Goal: Download file/media

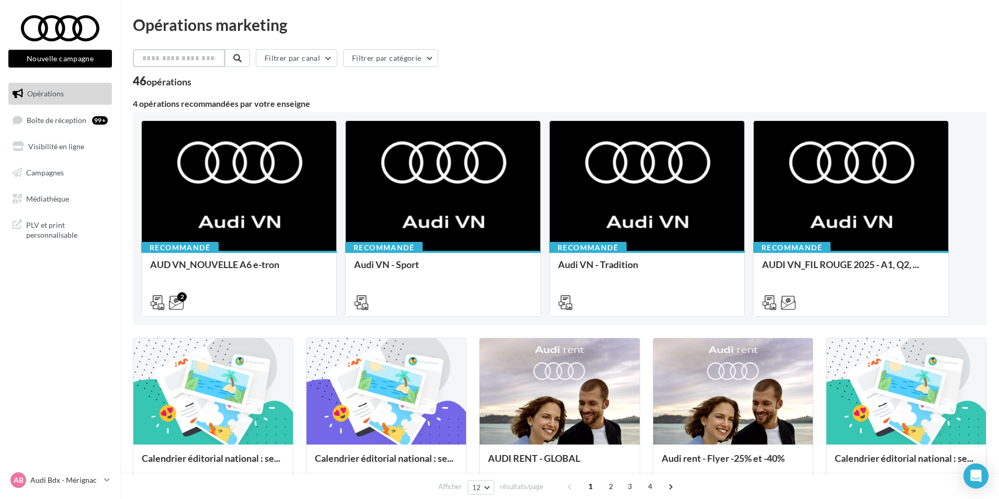
click at [163, 63] on input "text" at bounding box center [179, 58] width 92 height 18
type input "**"
click at [449, 89] on div "** Filtrer par canal Filtrer par catégorie 46 opérations 4 opérations recommand…" at bounding box center [560, 481] width 854 height 865
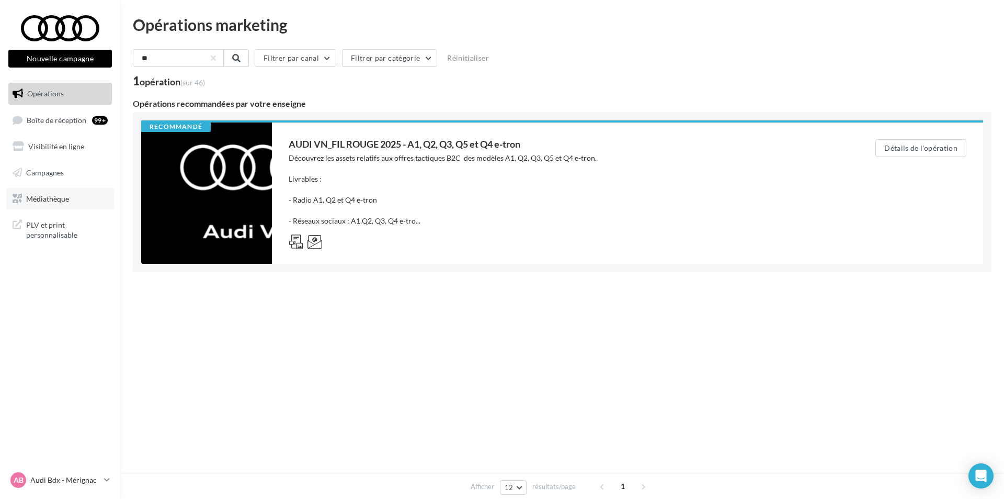
click at [50, 191] on link "Médiathèque" at bounding box center [60, 199] width 108 height 22
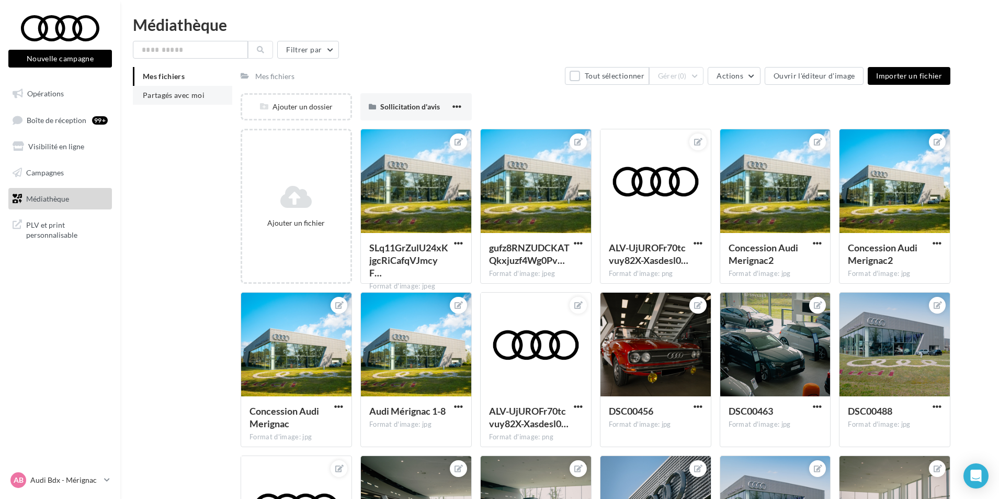
click at [182, 94] on span "Partagés avec moi" at bounding box center [174, 95] width 62 height 9
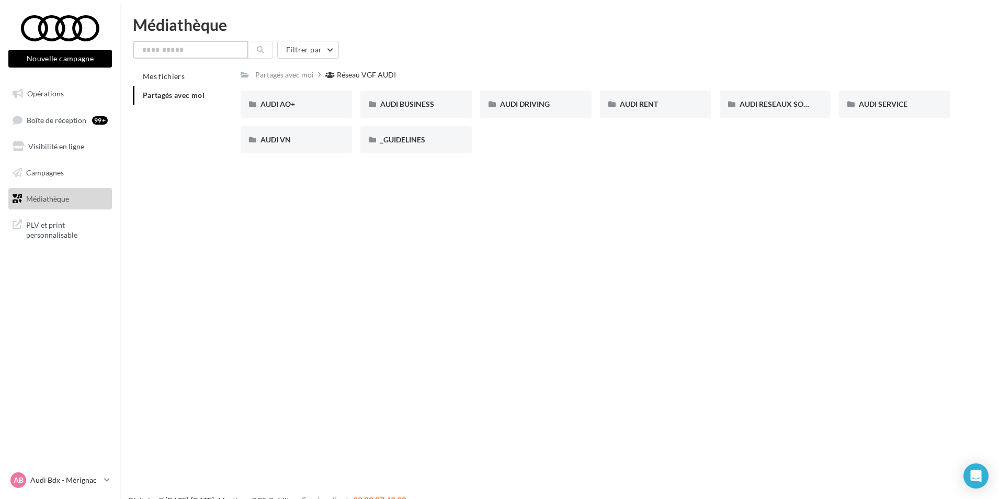
click at [202, 53] on input "text" at bounding box center [190, 50] width 115 height 18
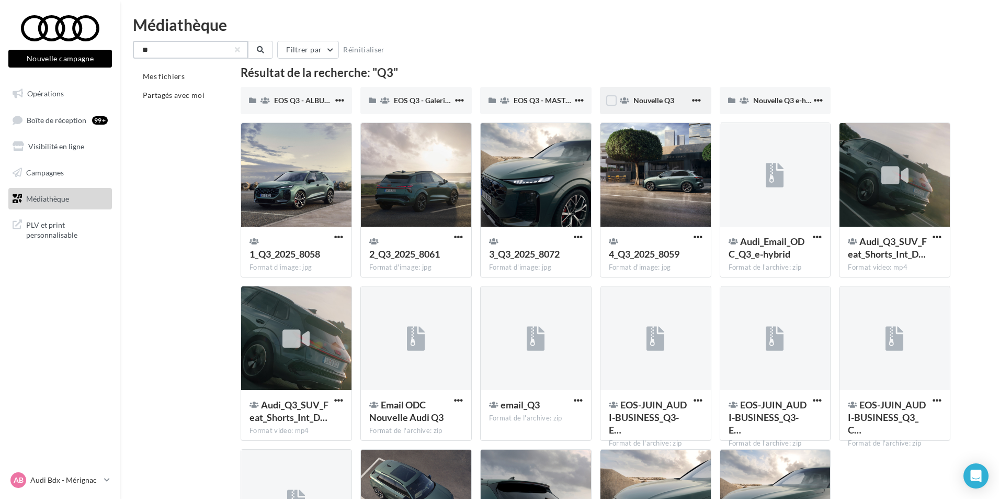
type input "**"
click at [661, 97] on span "Nouvelle Q3" at bounding box center [654, 100] width 41 height 9
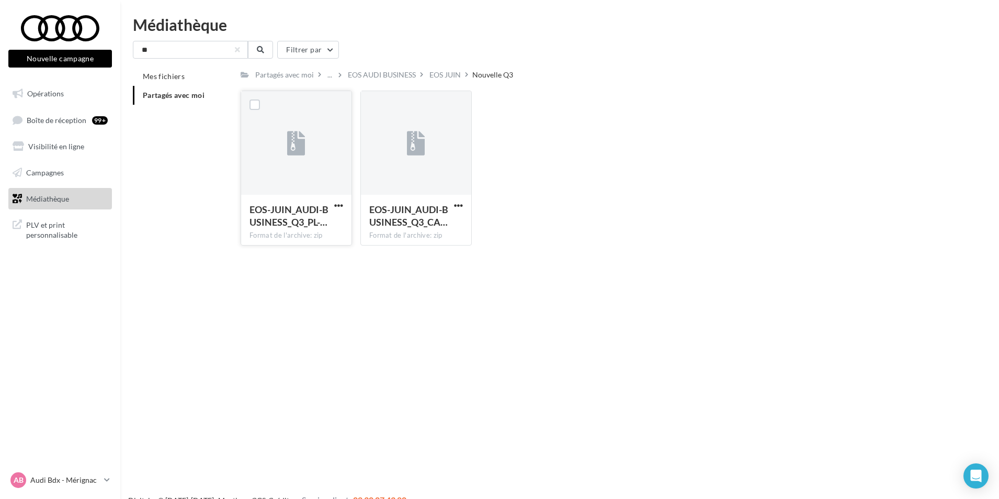
click at [313, 133] on div at bounding box center [296, 143] width 110 height 105
click at [459, 213] on div "EOS-JUIN_AUDI-BUSINESS_Q3_CA…" at bounding box center [416, 217] width 94 height 28
click at [458, 207] on span "button" at bounding box center [458, 205] width 9 height 9
click at [439, 223] on button "Télécharger" at bounding box center [412, 225] width 105 height 27
click at [483, 155] on div "EOS-JUIN_AUDI-BUSINESS_Q3_PL-… Format de l'archive: zip EOS-JUIN_AUDI-BUSINESS_…" at bounding box center [600, 172] width 718 height 163
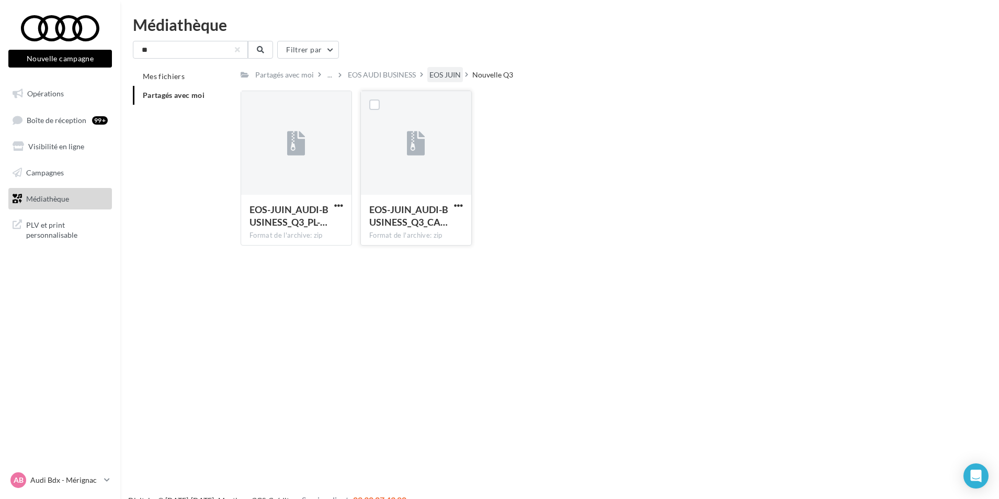
click at [447, 75] on div "EOS JUIN" at bounding box center [444, 75] width 31 height 10
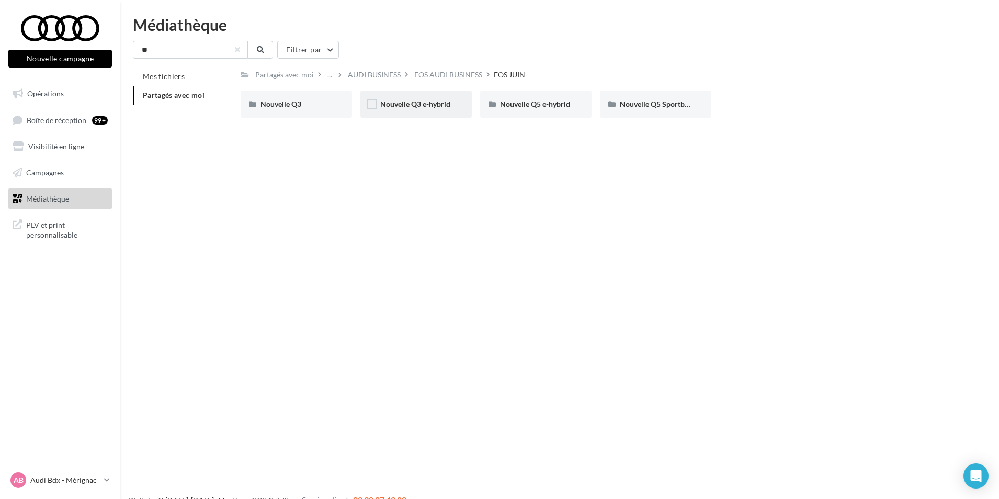
click at [440, 110] on div "Nouvelle Q3 e-hybrid" at bounding box center [415, 104] width 111 height 27
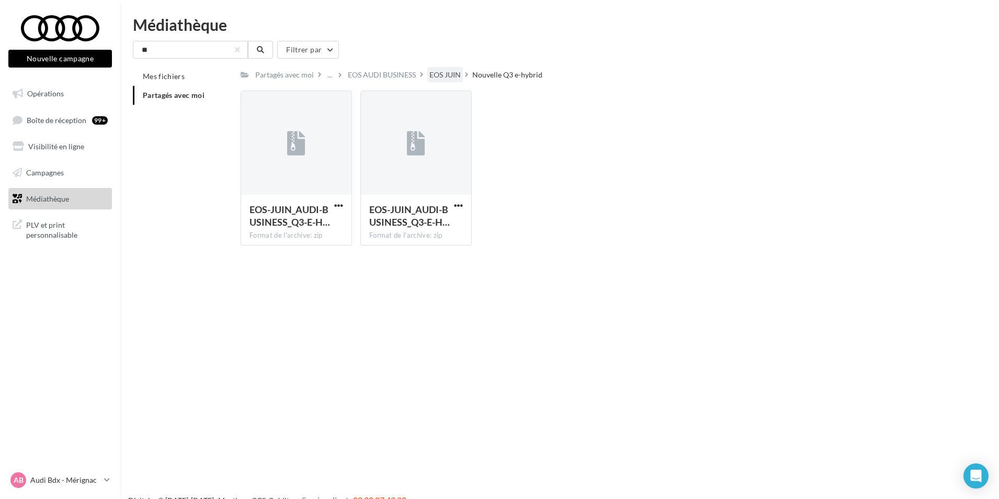
click at [445, 78] on div "EOS JUIN" at bounding box center [444, 75] width 31 height 10
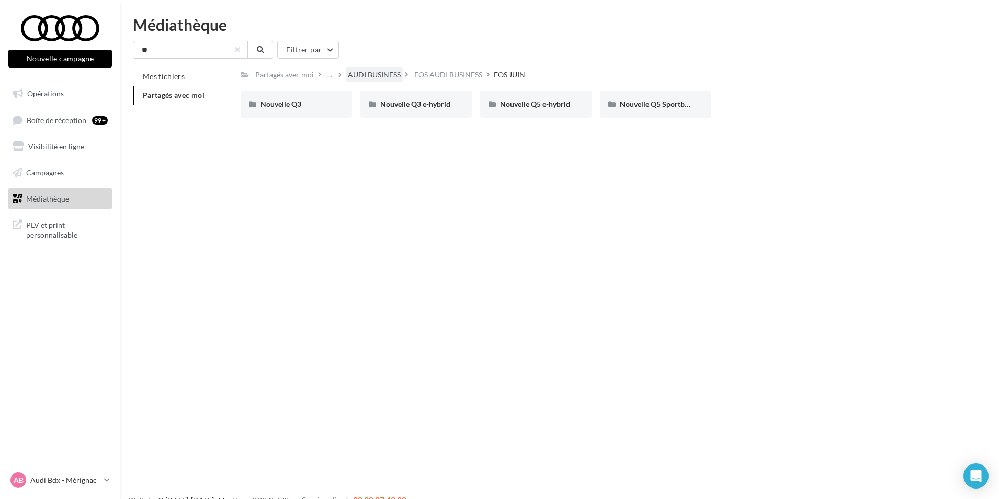
click at [377, 75] on div "AUDI BUSINESS" at bounding box center [374, 75] width 53 height 10
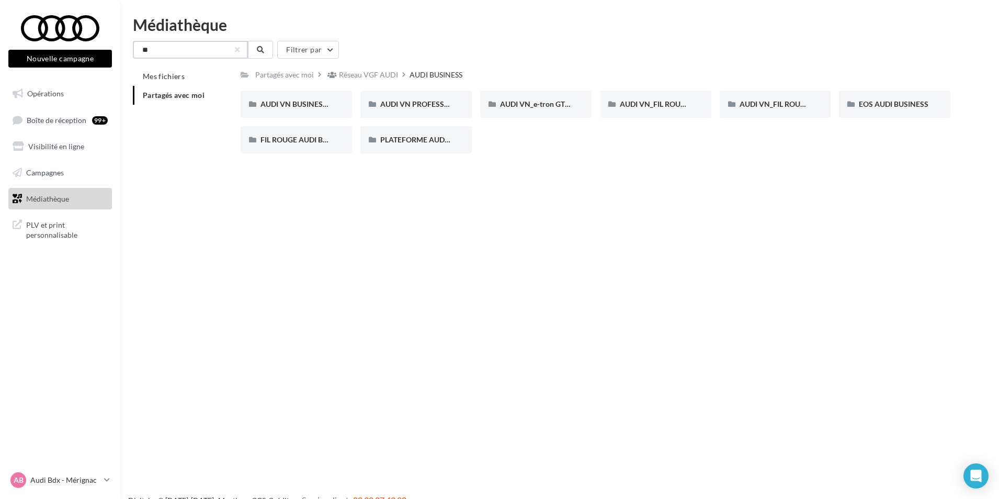
click at [219, 50] on input "**" at bounding box center [190, 50] width 115 height 18
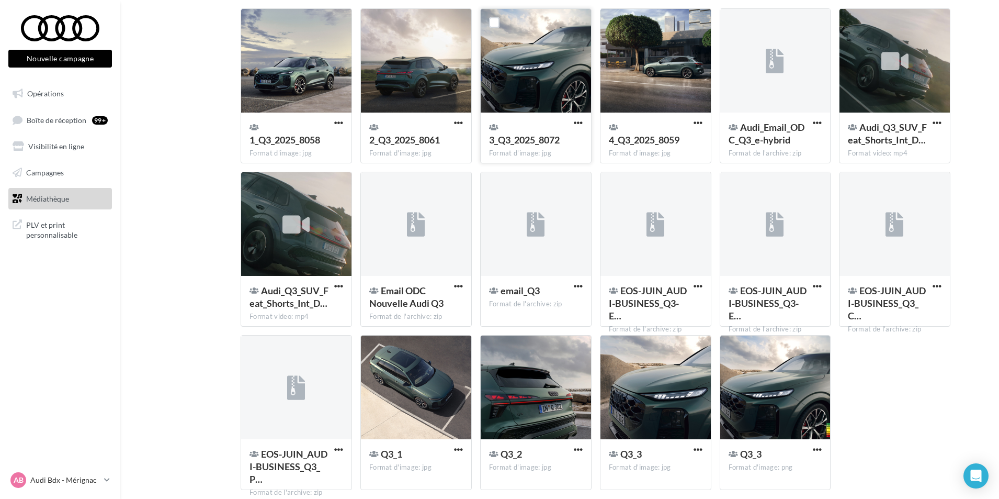
scroll to position [54, 0]
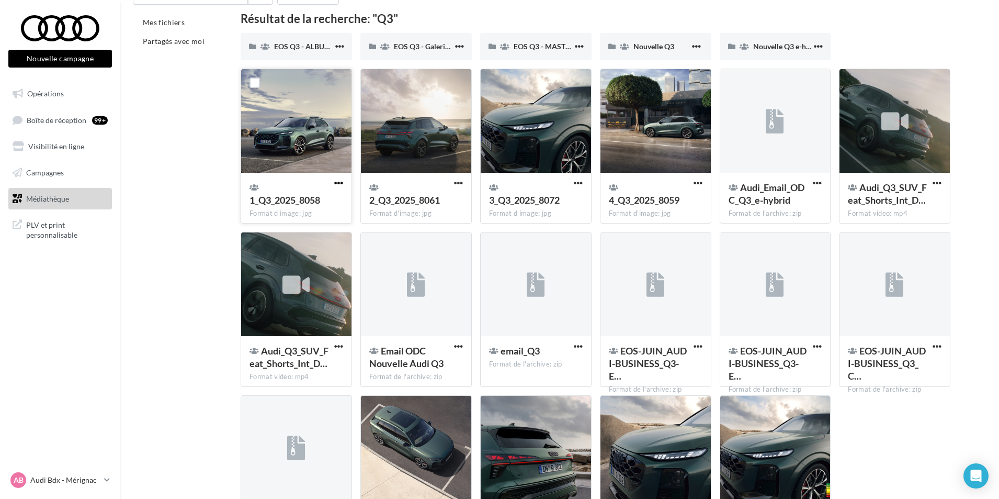
click at [340, 185] on span "button" at bounding box center [338, 182] width 9 height 9
click at [300, 209] on button "Télécharger" at bounding box center [293, 203] width 105 height 27
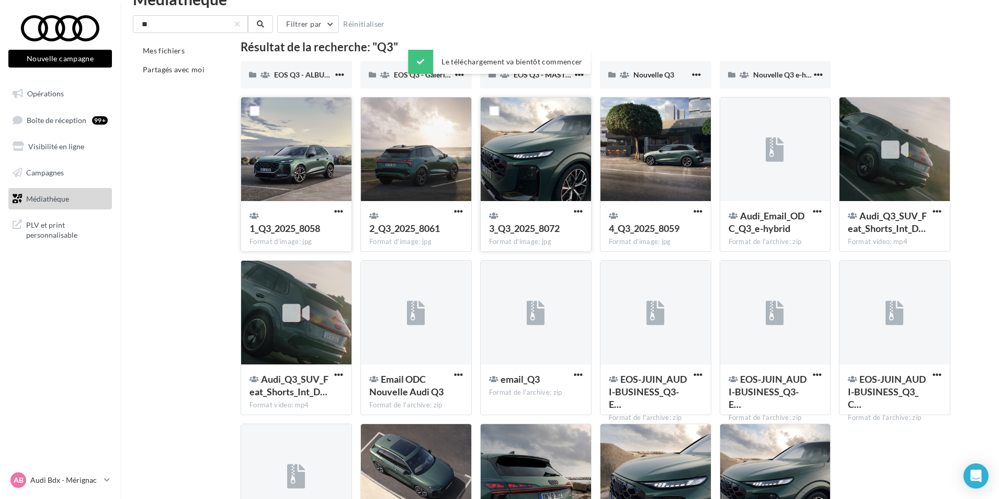
scroll to position [0, 0]
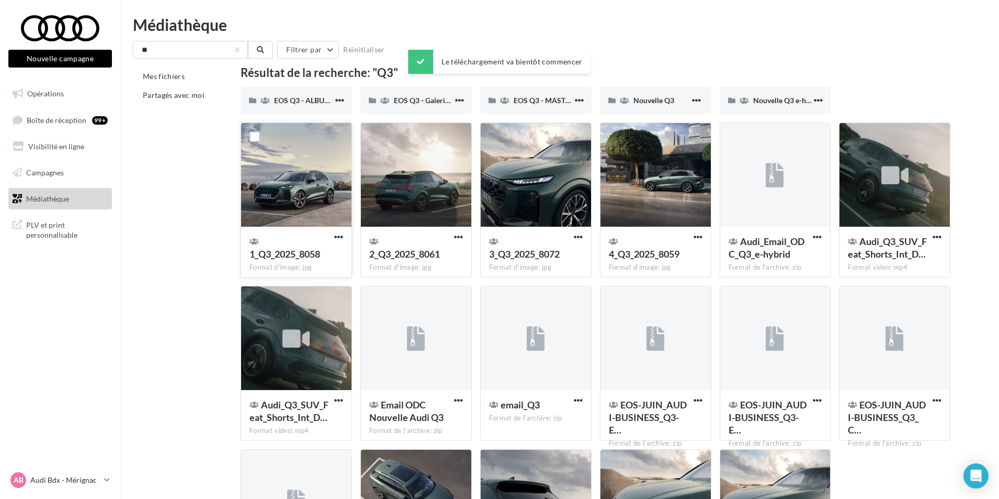
click at [651, 55] on div "** Filtrer par Réinitialiser" at bounding box center [560, 50] width 854 height 18
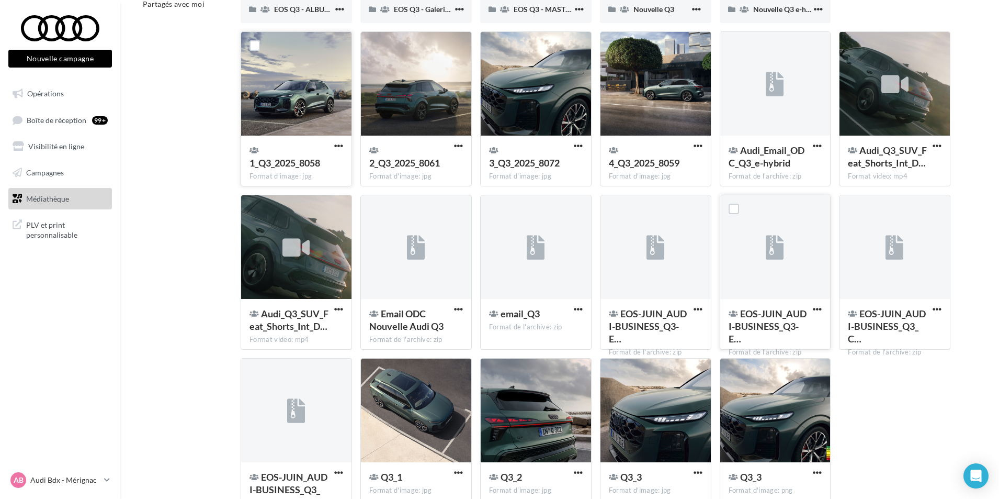
scroll to position [157, 0]
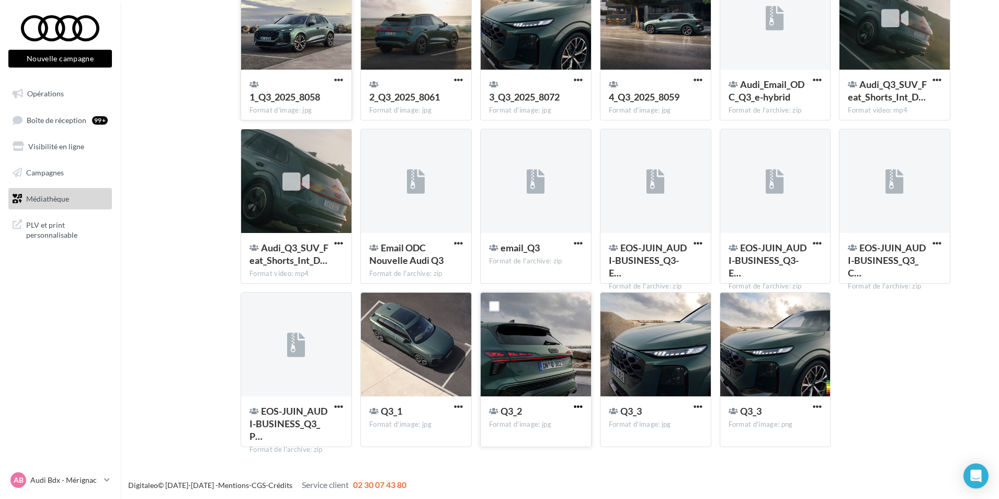
click at [578, 405] on span "button" at bounding box center [578, 406] width 9 height 9
click at [558, 423] on button "Télécharger" at bounding box center [532, 427] width 105 height 27
click at [695, 405] on span "button" at bounding box center [698, 406] width 9 height 9
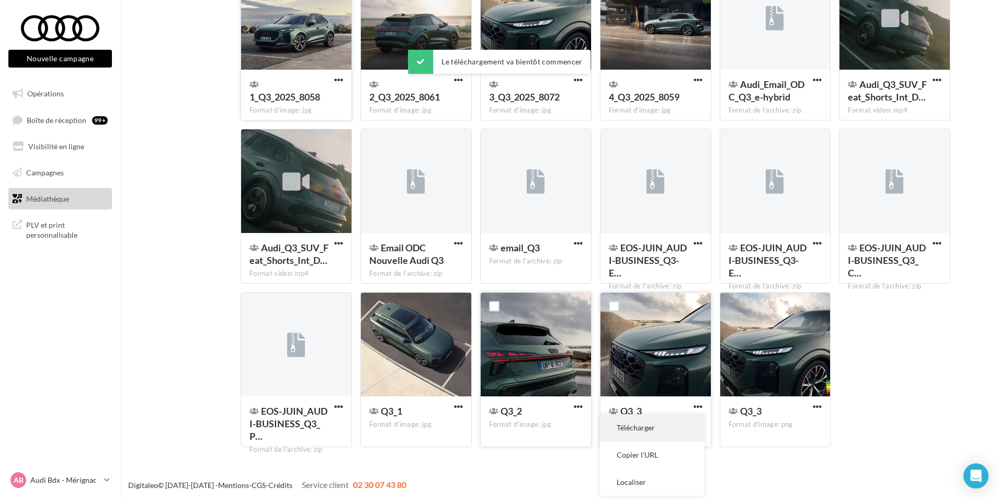
click at [666, 419] on button "Télécharger" at bounding box center [652, 427] width 105 height 27
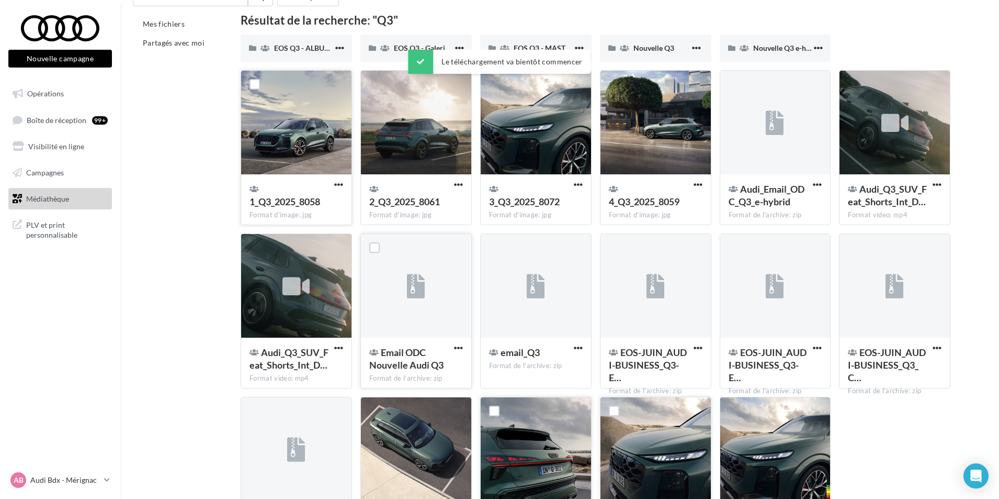
scroll to position [0, 0]
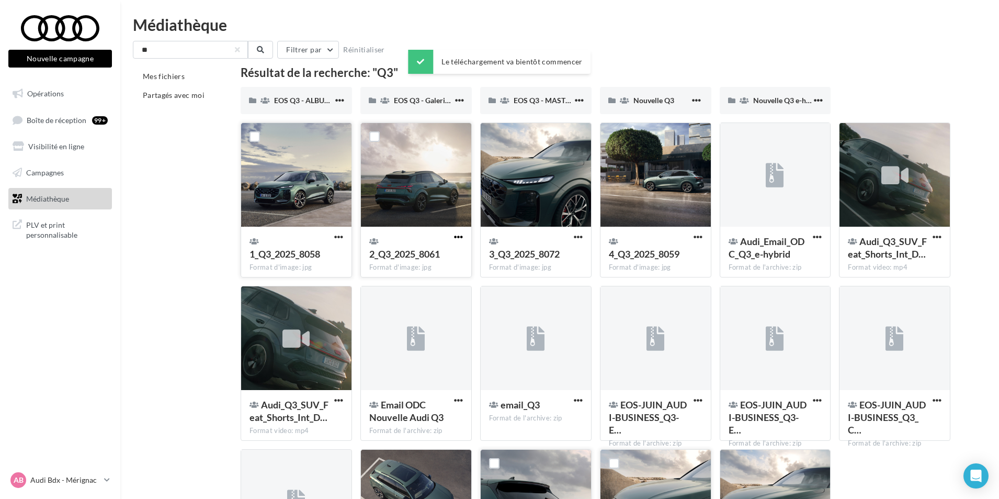
click at [460, 236] on span "button" at bounding box center [458, 236] width 9 height 9
click at [450, 256] on button "Télécharger" at bounding box center [412, 257] width 105 height 27
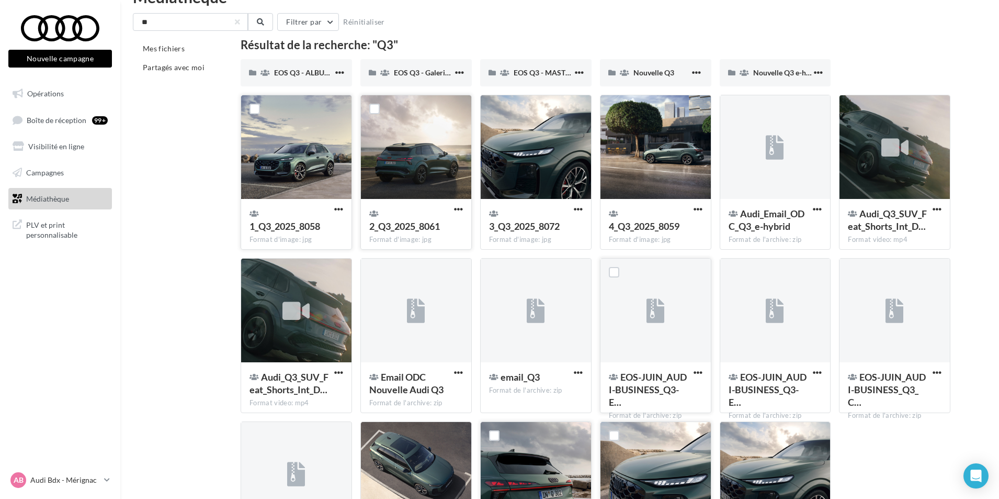
scroll to position [52, 0]
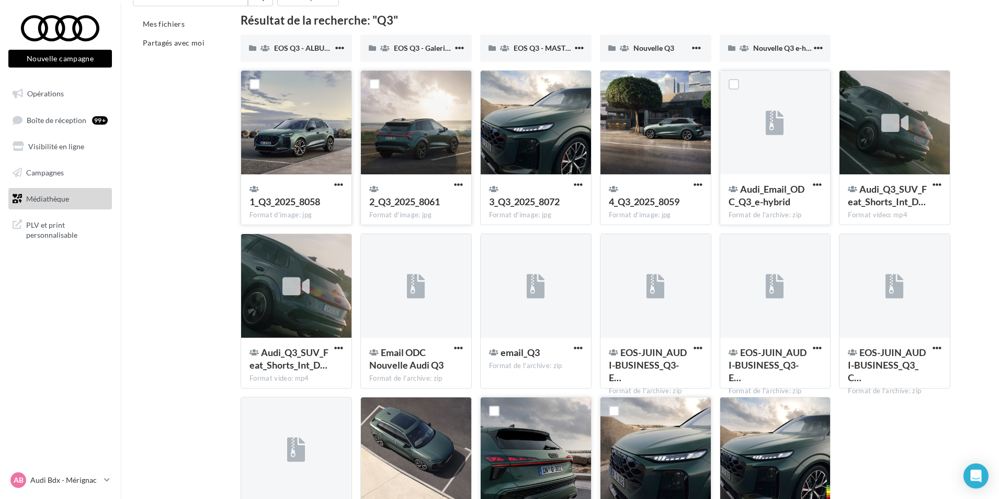
click at [781, 193] on span "Audi_Email_ODC_Q3_e-hybrid" at bounding box center [767, 195] width 76 height 24
click at [821, 186] on span "button" at bounding box center [817, 184] width 9 height 9
click at [813, 198] on button "Télécharger" at bounding box center [771, 205] width 105 height 27
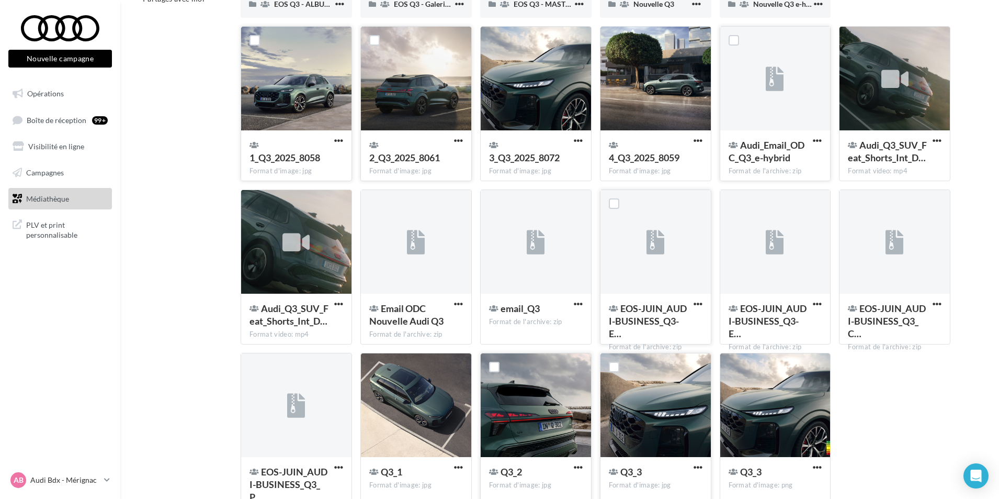
scroll to position [157, 0]
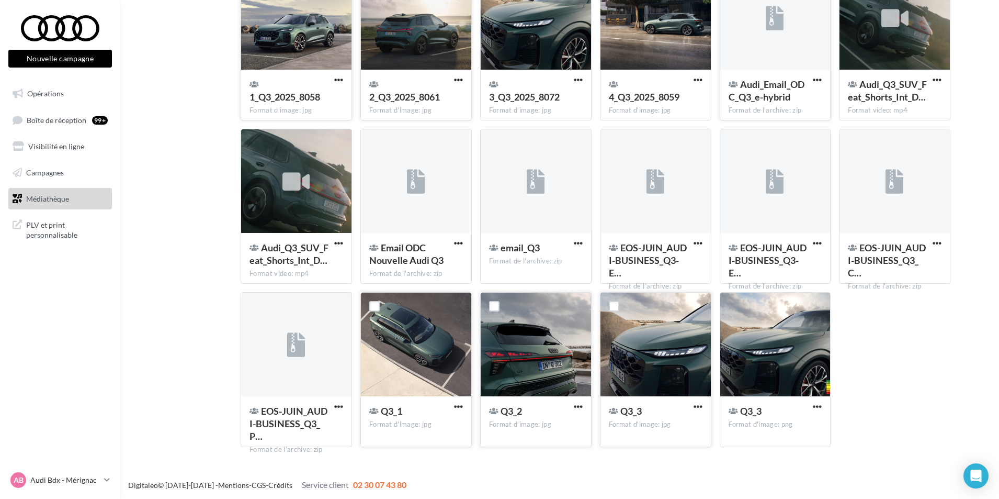
click at [453, 404] on button "button" at bounding box center [458, 407] width 13 height 10
click at [437, 426] on button "Télécharger" at bounding box center [412, 427] width 105 height 27
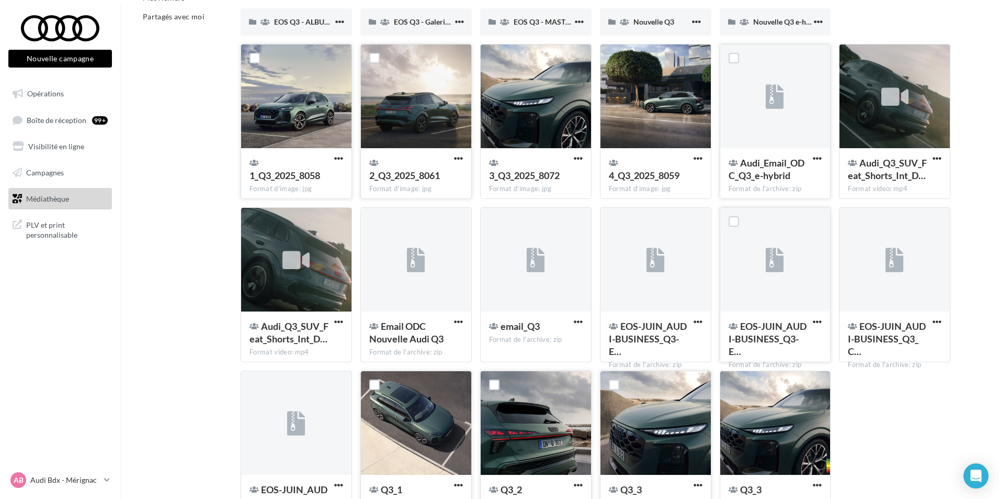
scroll to position [54, 0]
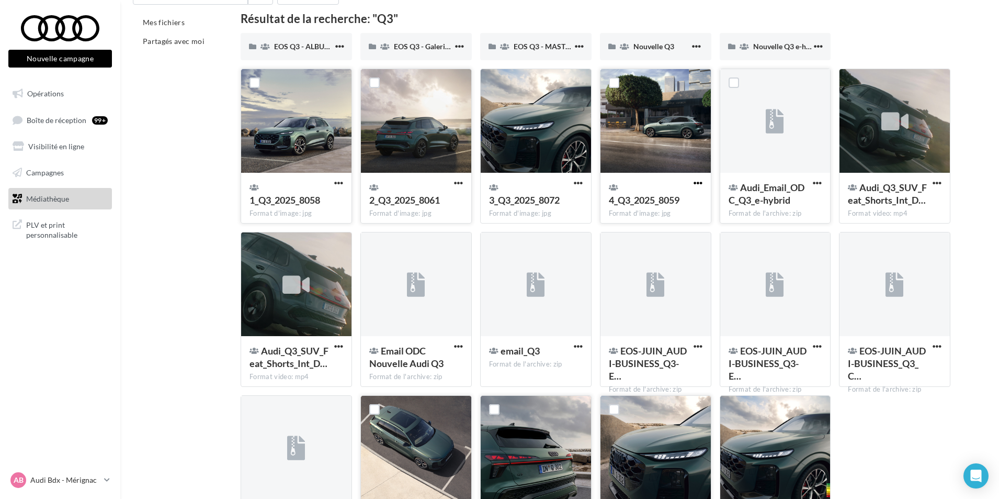
click at [700, 184] on span "button" at bounding box center [698, 182] width 9 height 9
click at [679, 198] on button "Télécharger" at bounding box center [652, 203] width 105 height 27
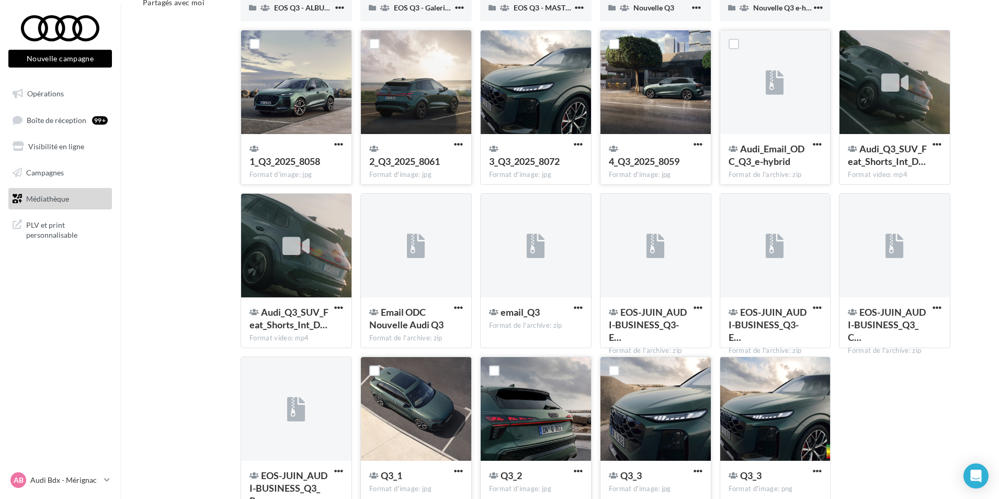
scroll to position [159, 0]
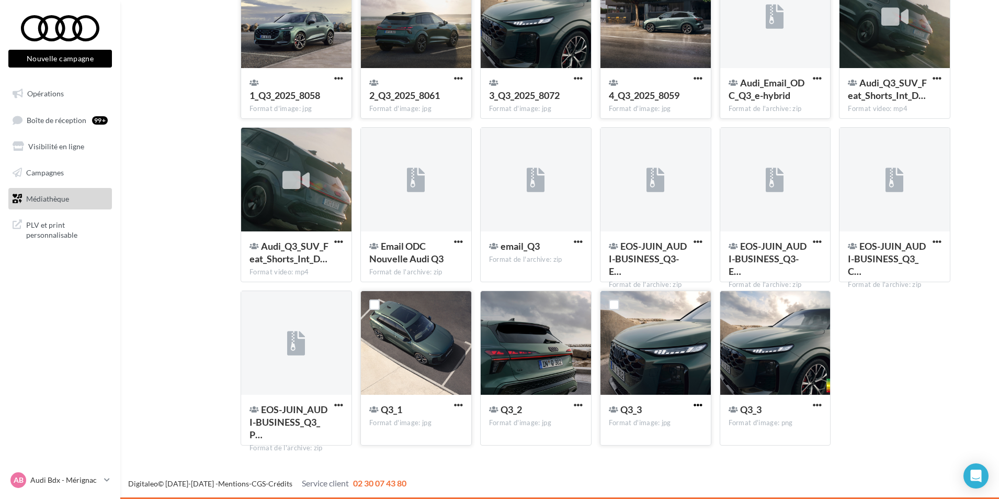
click at [697, 404] on span "button" at bounding box center [698, 404] width 9 height 9
click at [653, 422] on button "Télécharger" at bounding box center [652, 425] width 105 height 27
click at [819, 406] on span "button" at bounding box center [817, 404] width 9 height 9
click at [790, 419] on button "Télécharger" at bounding box center [771, 425] width 105 height 27
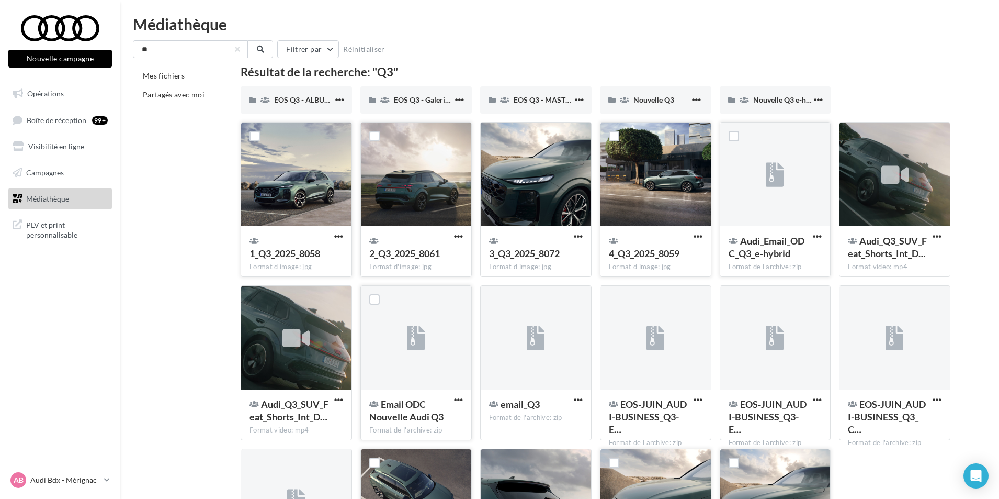
scroll to position [0, 0]
click at [631, 108] on div "Nouvelle Q3" at bounding box center [655, 100] width 111 height 27
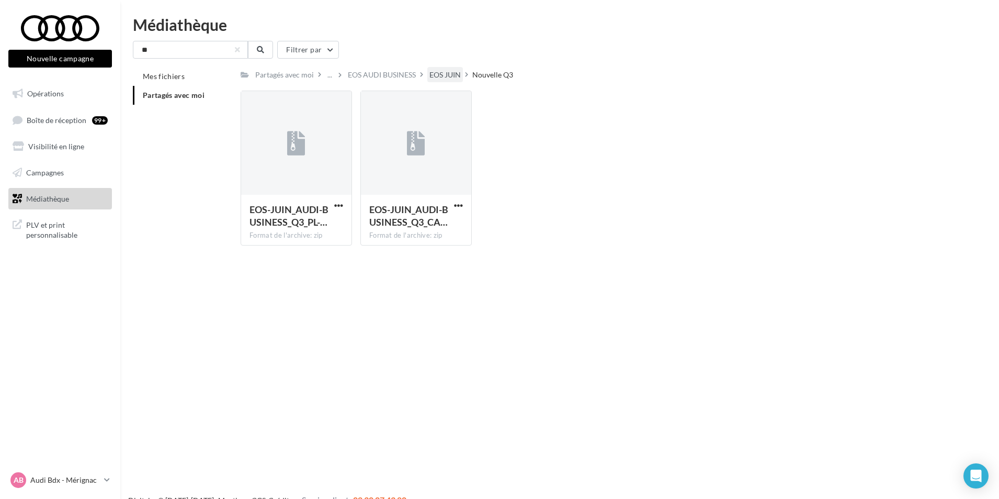
click at [442, 78] on div "EOS JUIN" at bounding box center [444, 75] width 31 height 10
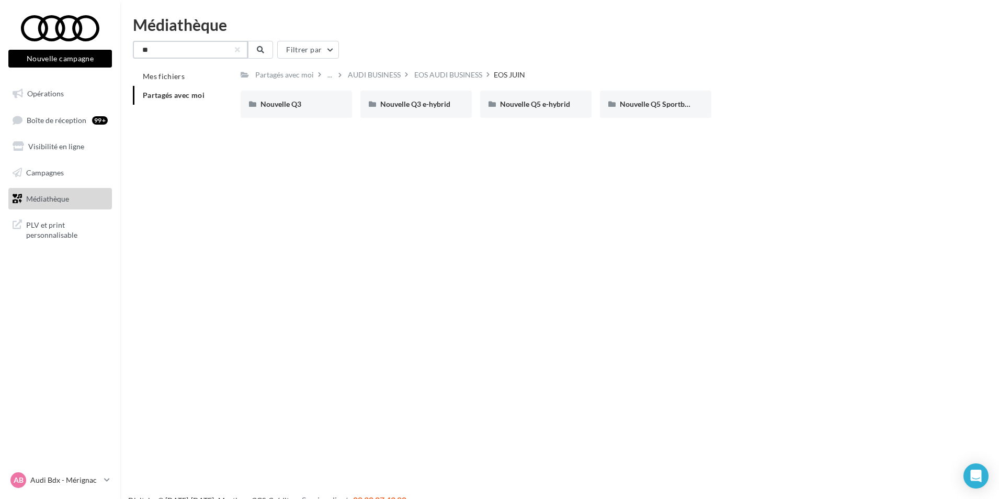
click at [221, 55] on input "**" at bounding box center [190, 50] width 115 height 18
click at [284, 115] on div "Nouvelle Q3" at bounding box center [296, 104] width 111 height 27
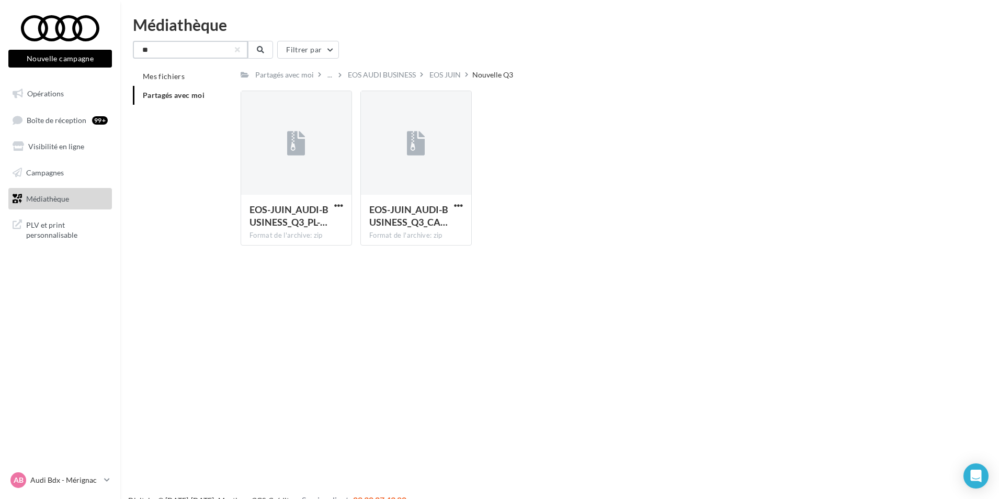
click at [218, 56] on input "**" at bounding box center [190, 50] width 115 height 18
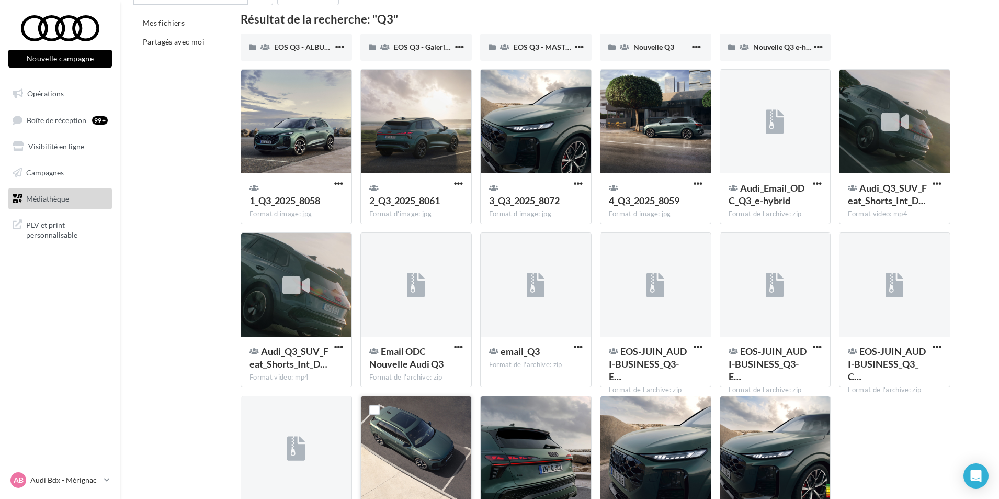
scroll to position [157, 0]
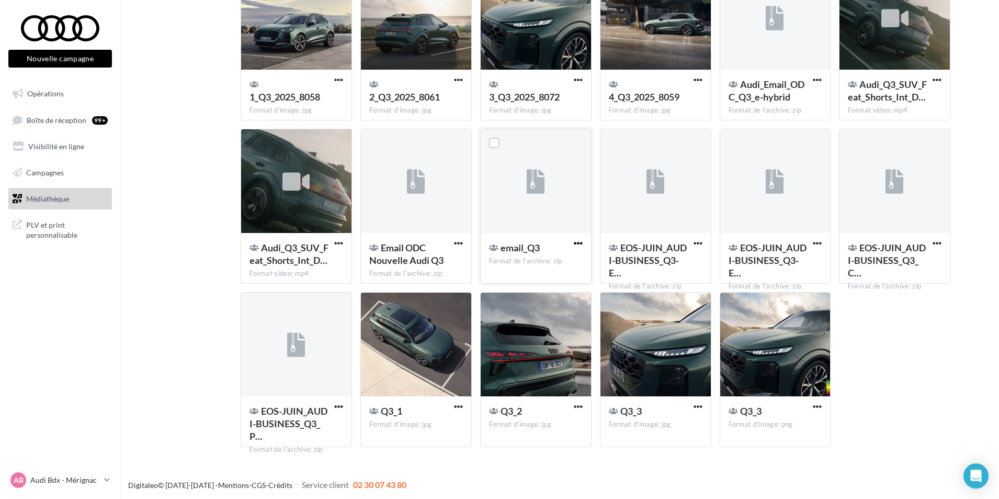
click at [576, 245] on span "button" at bounding box center [578, 243] width 9 height 9
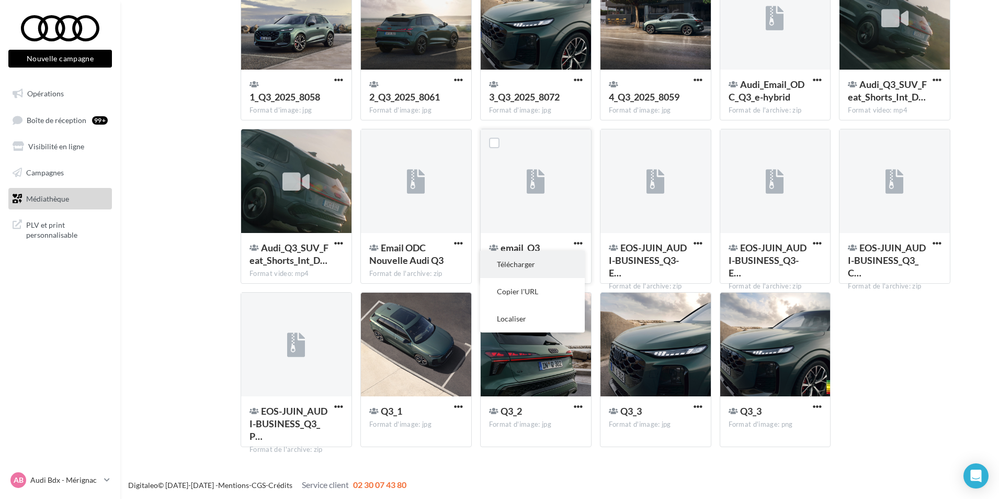
click at [562, 257] on button "Télécharger" at bounding box center [532, 264] width 105 height 27
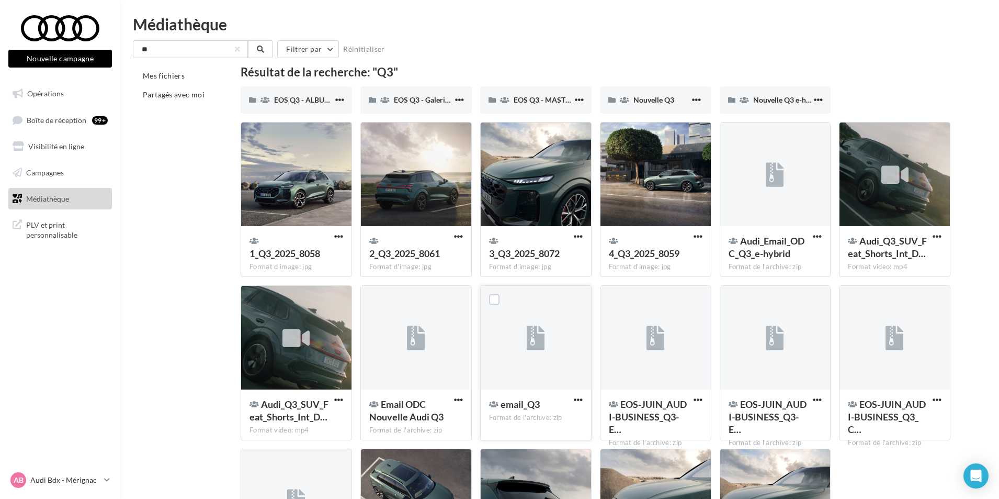
scroll to position [0, 0]
click at [581, 237] on span "button" at bounding box center [578, 236] width 9 height 9
click at [558, 248] on button "Télécharger" at bounding box center [532, 257] width 105 height 27
click at [451, 404] on div "Email ODC Nouvelle Audi Q3" at bounding box center [416, 412] width 94 height 28
click at [461, 403] on span "button" at bounding box center [458, 399] width 9 height 9
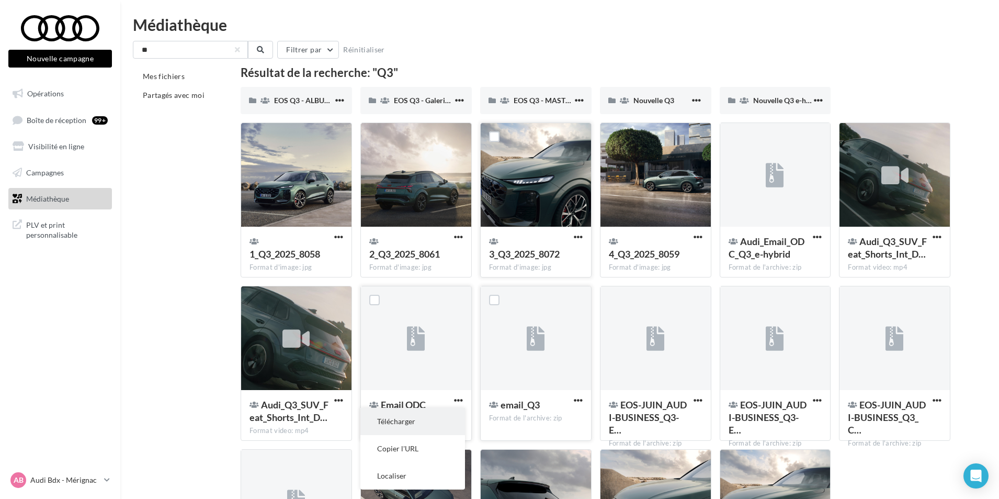
click at [447, 412] on button "Télécharger" at bounding box center [412, 421] width 105 height 27
